Goal: Go to known website: Access a specific website the user already knows

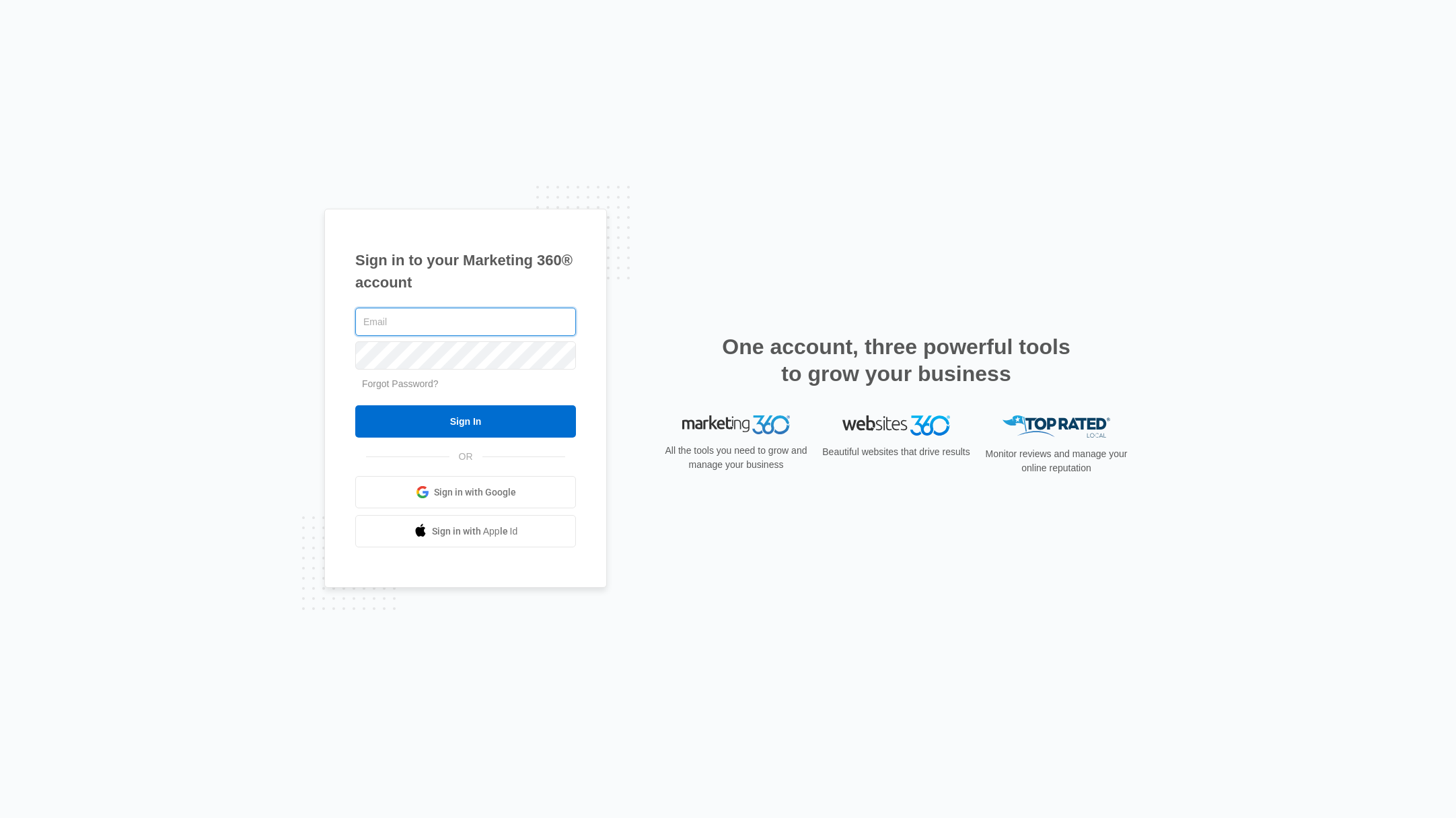
click at [403, 323] on input "text" at bounding box center [466, 321] width 221 height 28
type input "[PERSON_NAME][EMAIL_ADDRESS][PERSON_NAME][DOMAIN_NAME]"
click at [487, 431] on input "Sign In" at bounding box center [466, 421] width 221 height 32
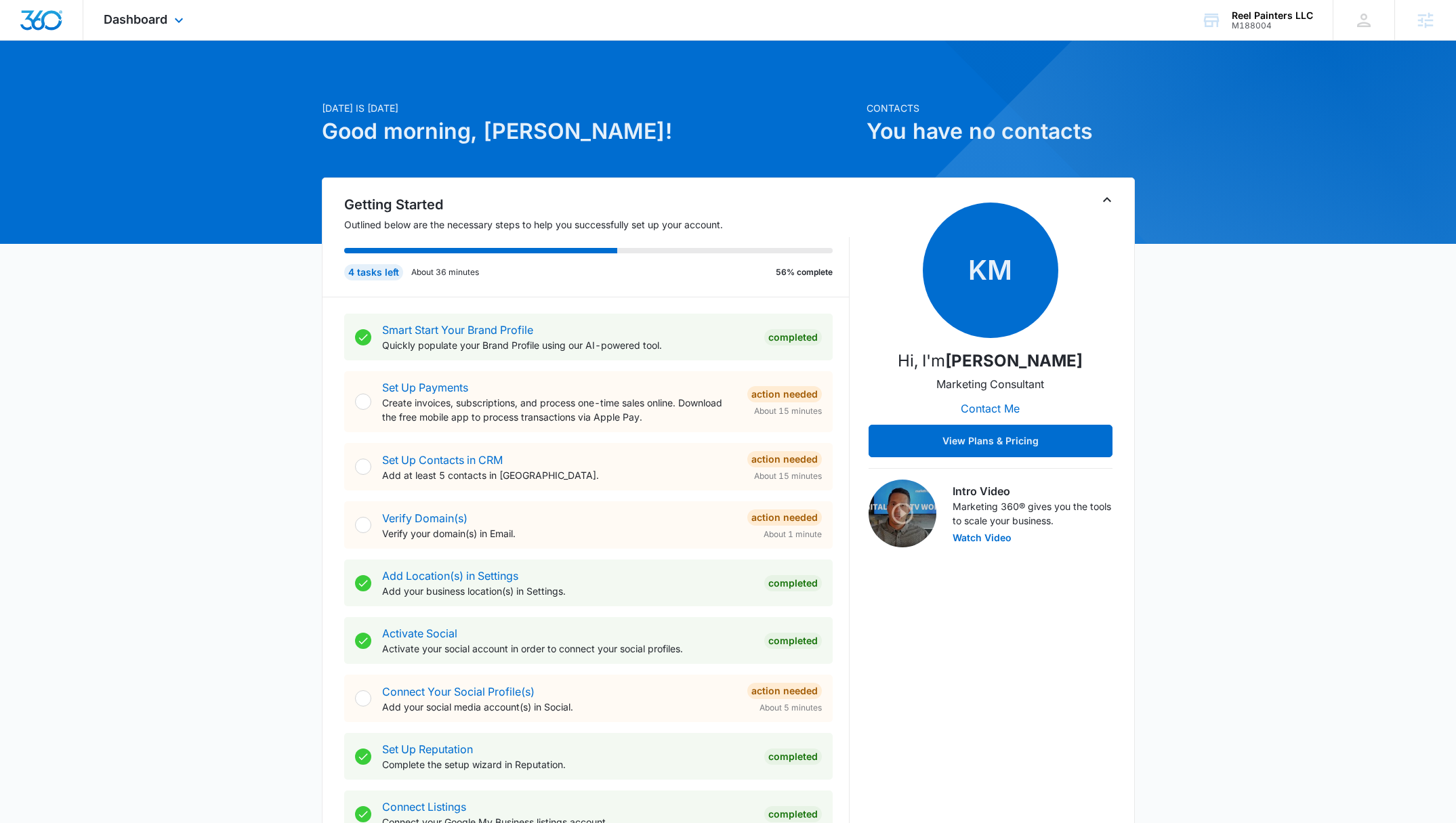
click at [131, 29] on div "Dashboard Apps Reputation Websites Forms CRM Email Social Content Ads Intellige…" at bounding box center [145, 20] width 124 height 40
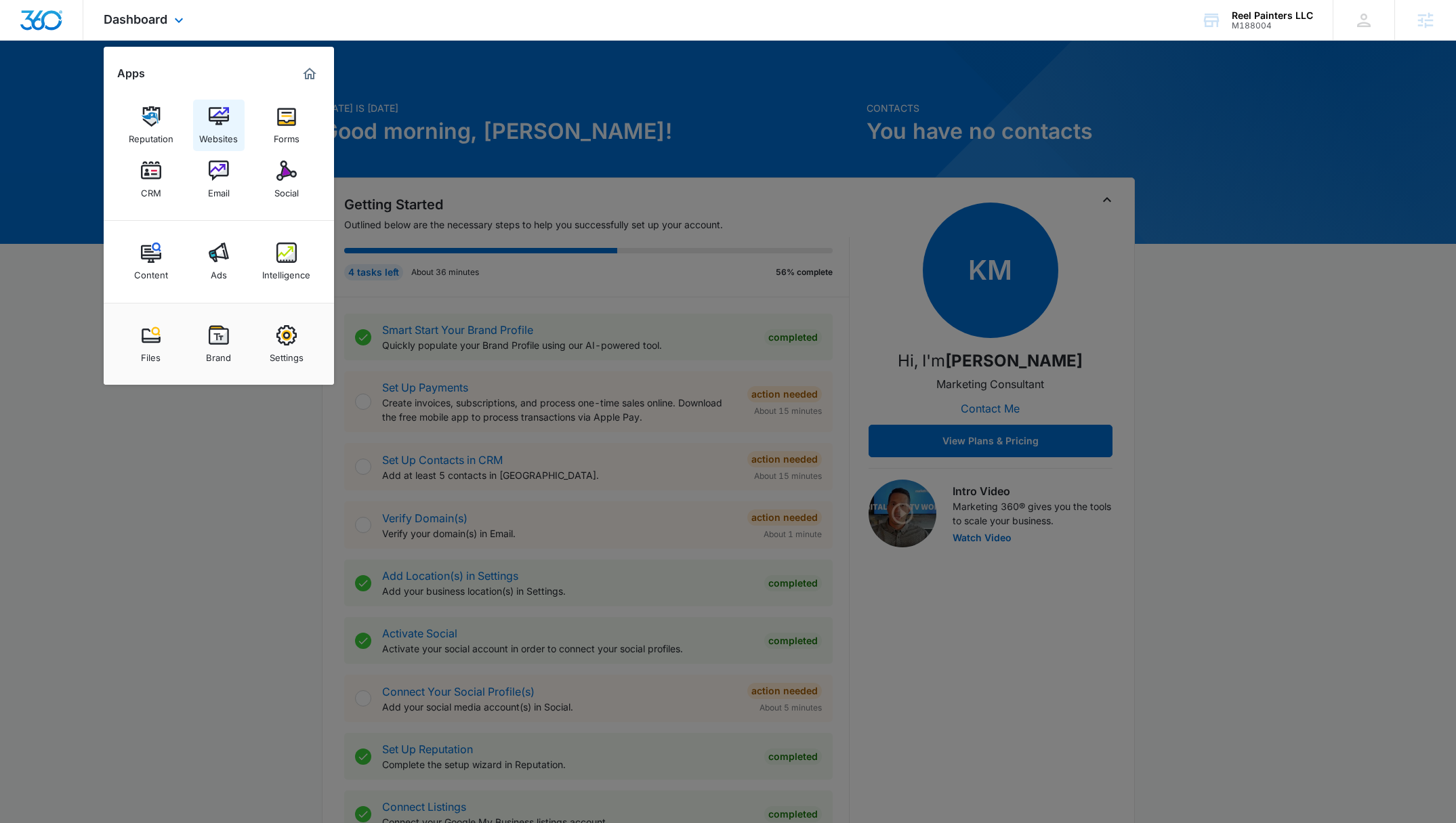
click at [209, 110] on img at bounding box center [218, 116] width 20 height 20
